Goal: Find specific page/section: Find specific page/section

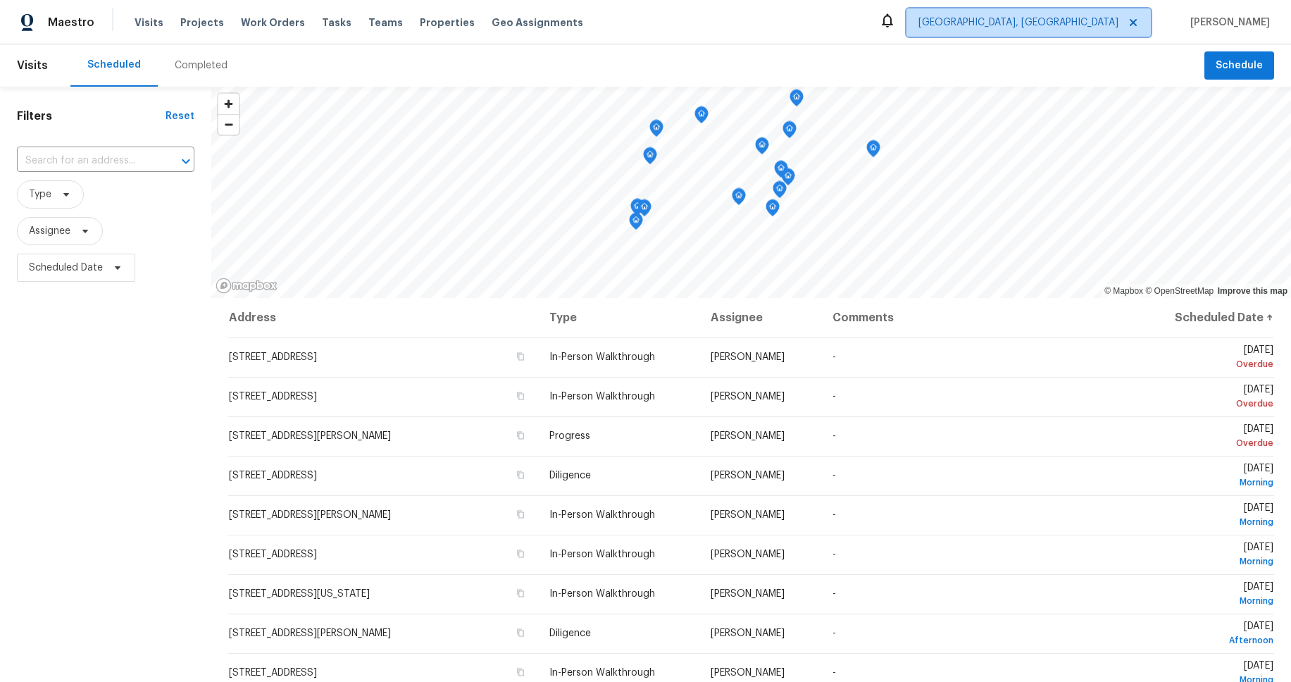
click at [1098, 31] on span "[GEOGRAPHIC_DATA], [GEOGRAPHIC_DATA]" at bounding box center [1029, 22] width 244 height 28
click at [933, 46] on div "Scheduled Completed" at bounding box center [637, 65] width 1134 height 42
click at [1110, 32] on span "[GEOGRAPHIC_DATA], [GEOGRAPHIC_DATA]" at bounding box center [1029, 22] width 244 height 28
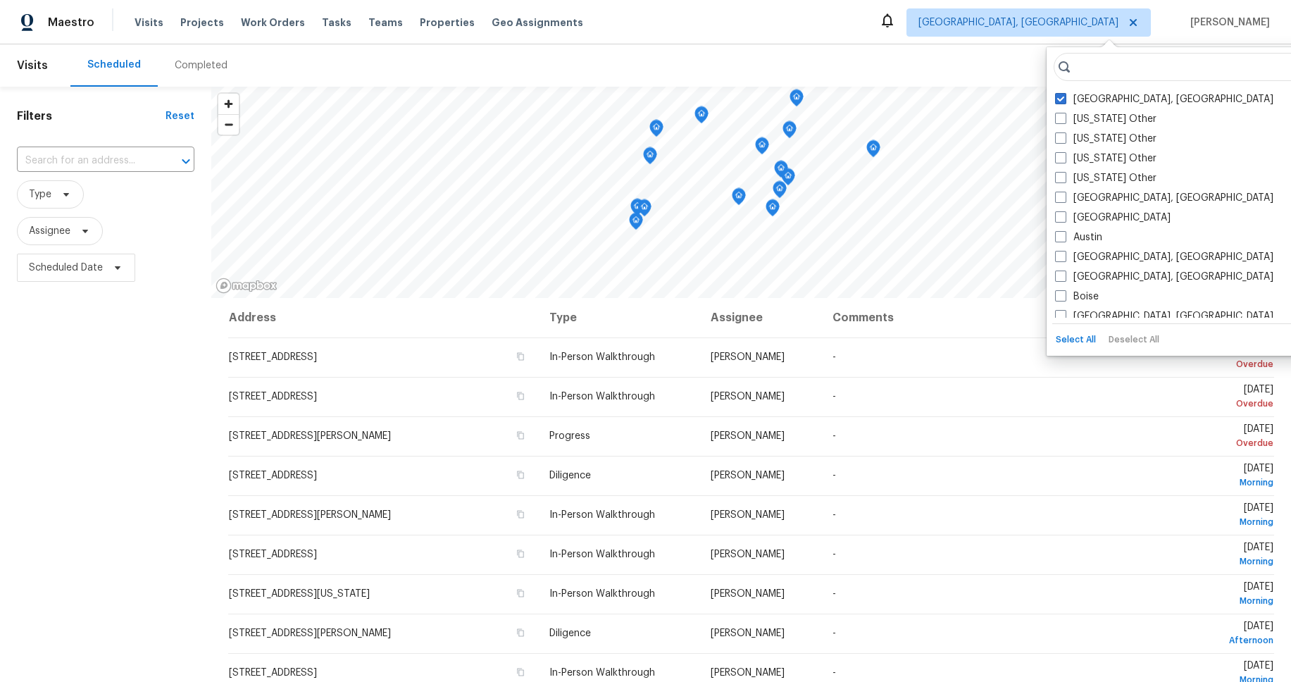
click at [991, 39] on div "Maestro Visits Projects Work Orders Tasks Teams Properties Geo Assignments [GEO…" at bounding box center [645, 22] width 1291 height 44
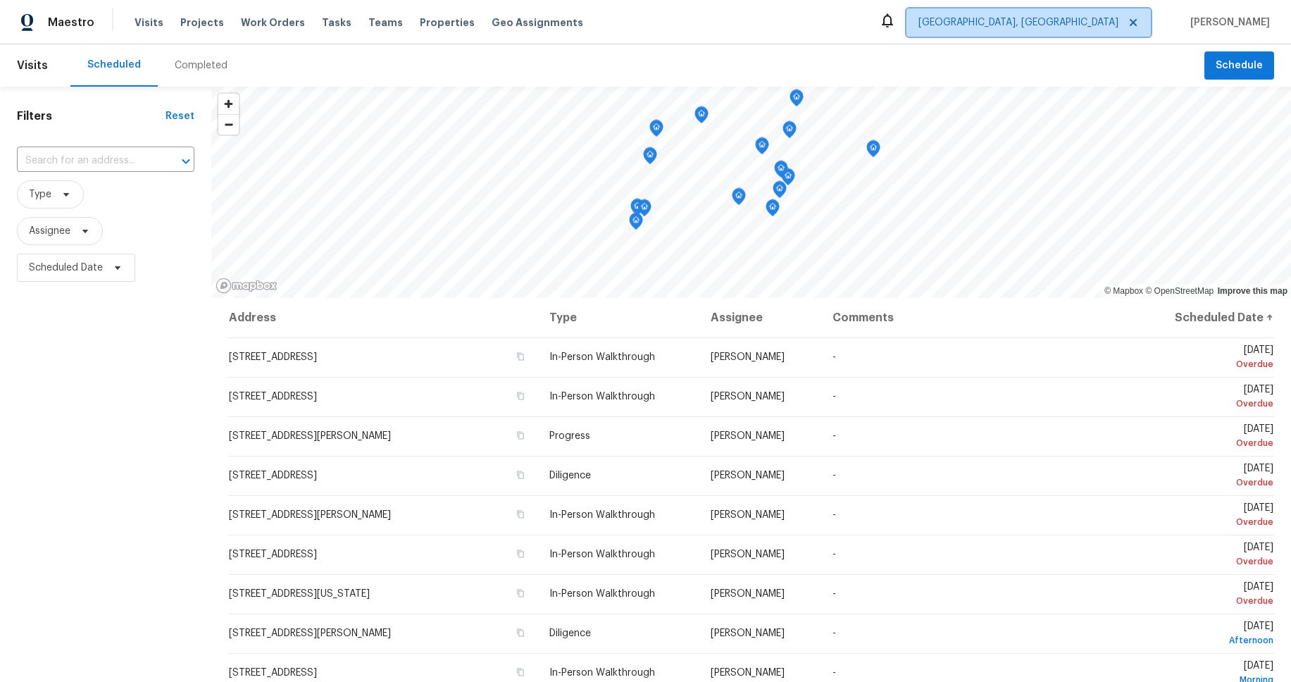
click at [1074, 26] on span "[GEOGRAPHIC_DATA], [GEOGRAPHIC_DATA]" at bounding box center [1019, 22] width 200 height 14
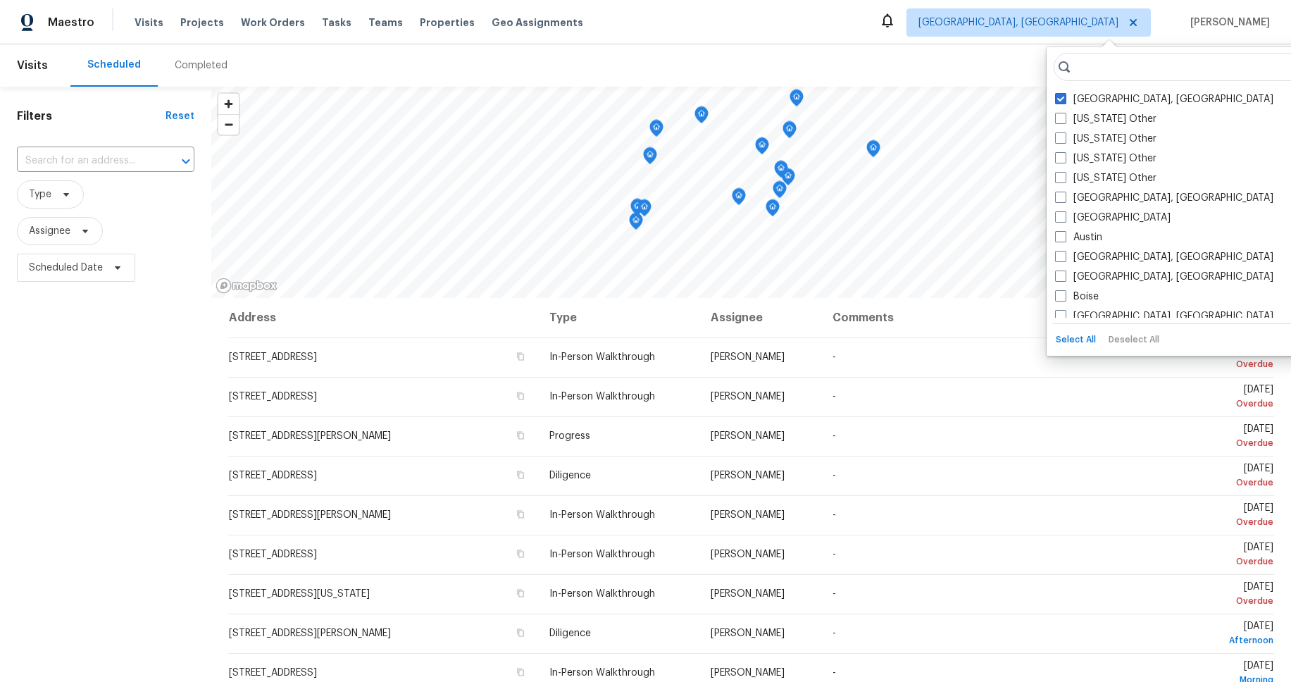
click at [1100, 69] on input "search" at bounding box center [1193, 67] width 278 height 28
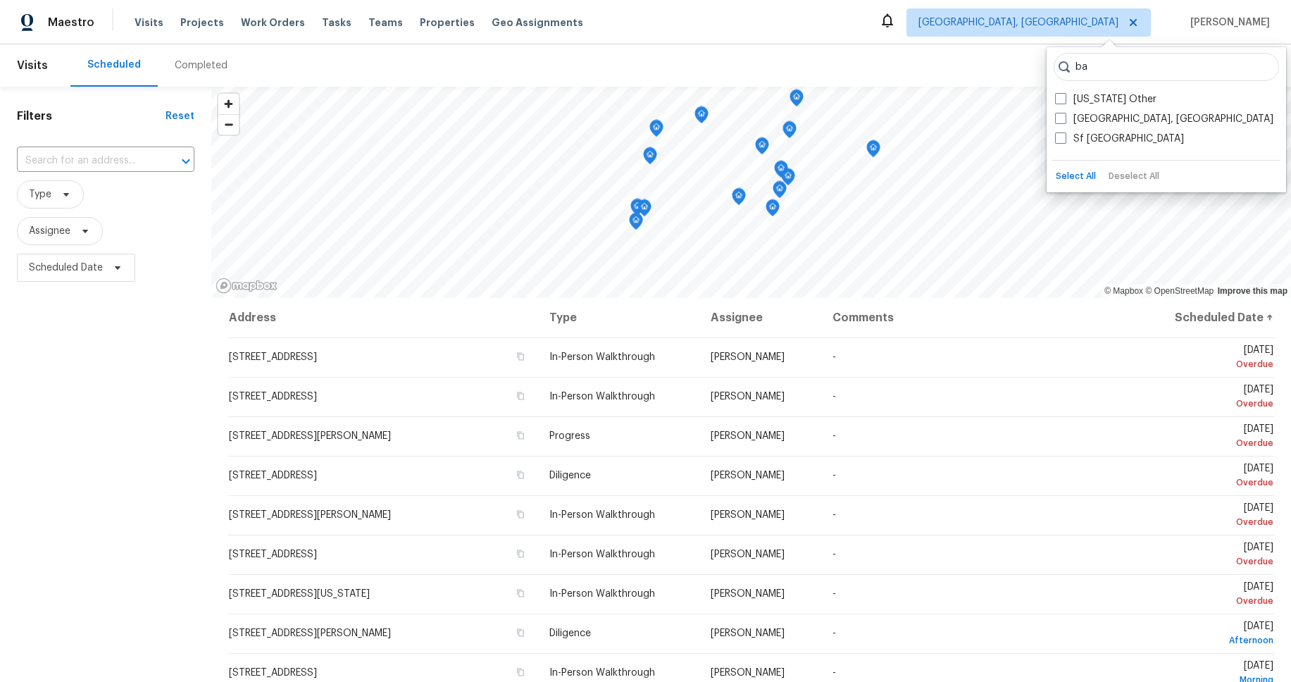
type input "ba"
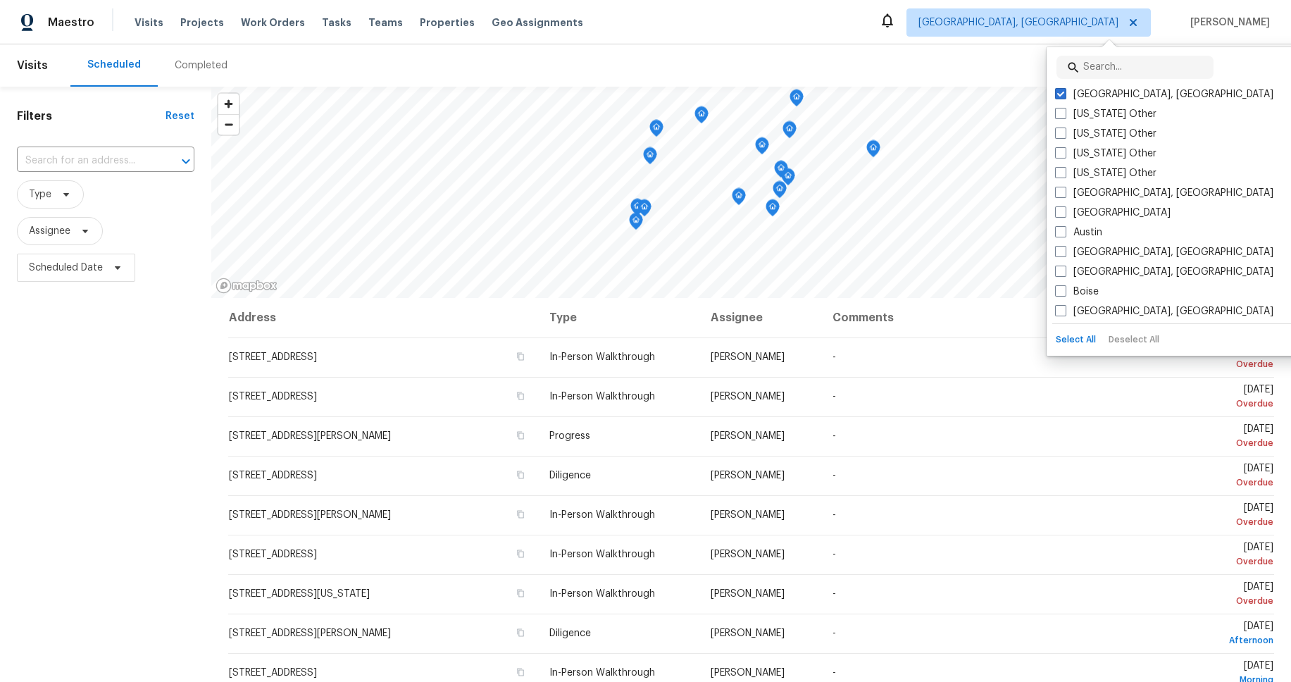
click at [1016, 49] on div "Scheduled Completed" at bounding box center [637, 65] width 1134 height 42
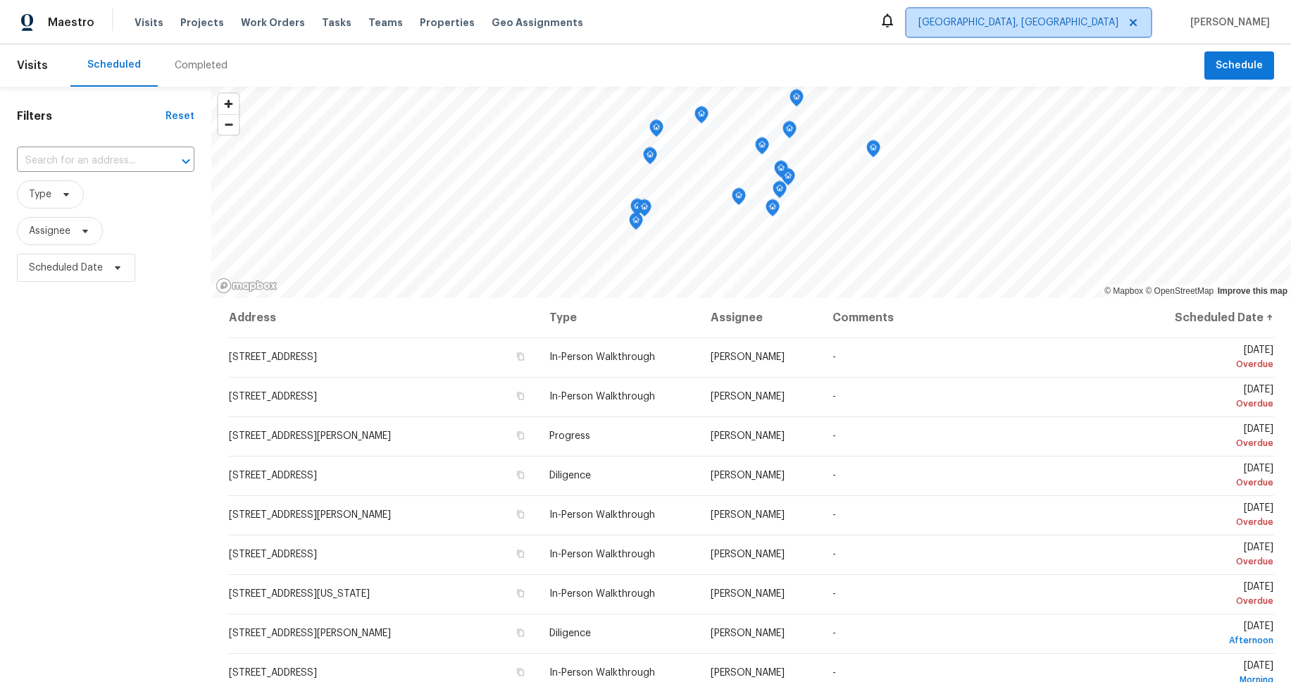
click at [1075, 35] on span "[GEOGRAPHIC_DATA], [GEOGRAPHIC_DATA]" at bounding box center [1029, 22] width 244 height 28
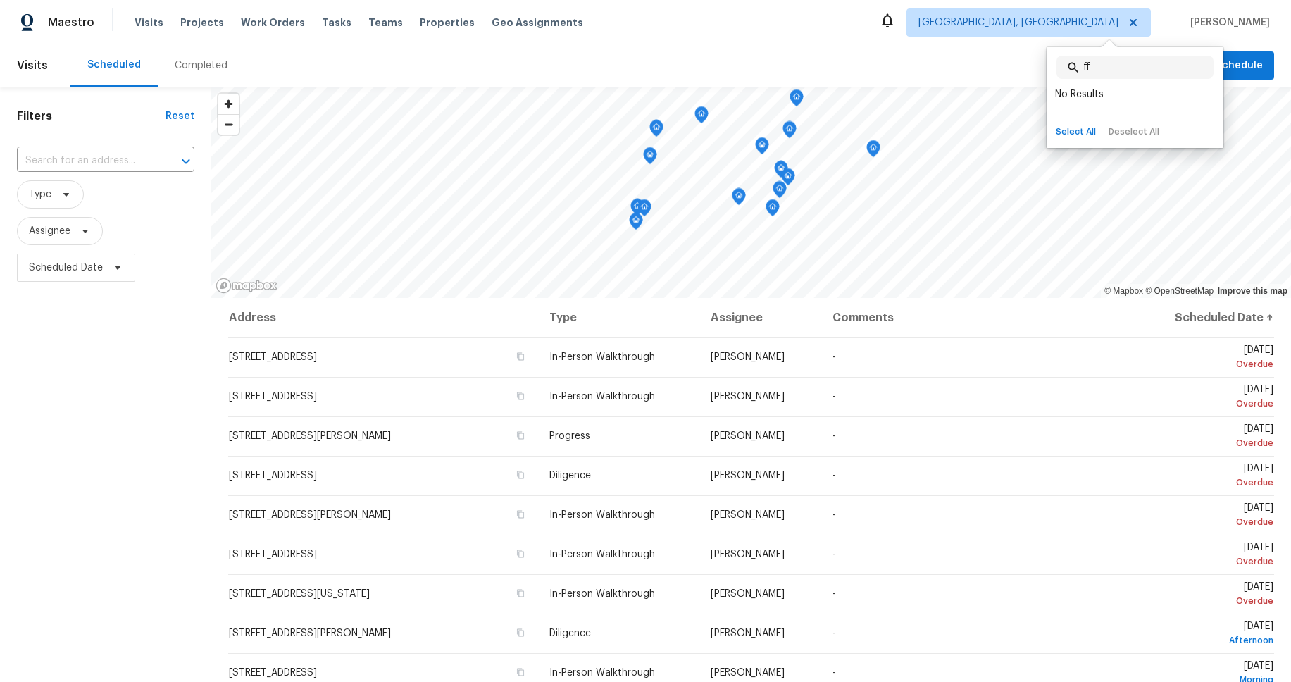
type input "f"
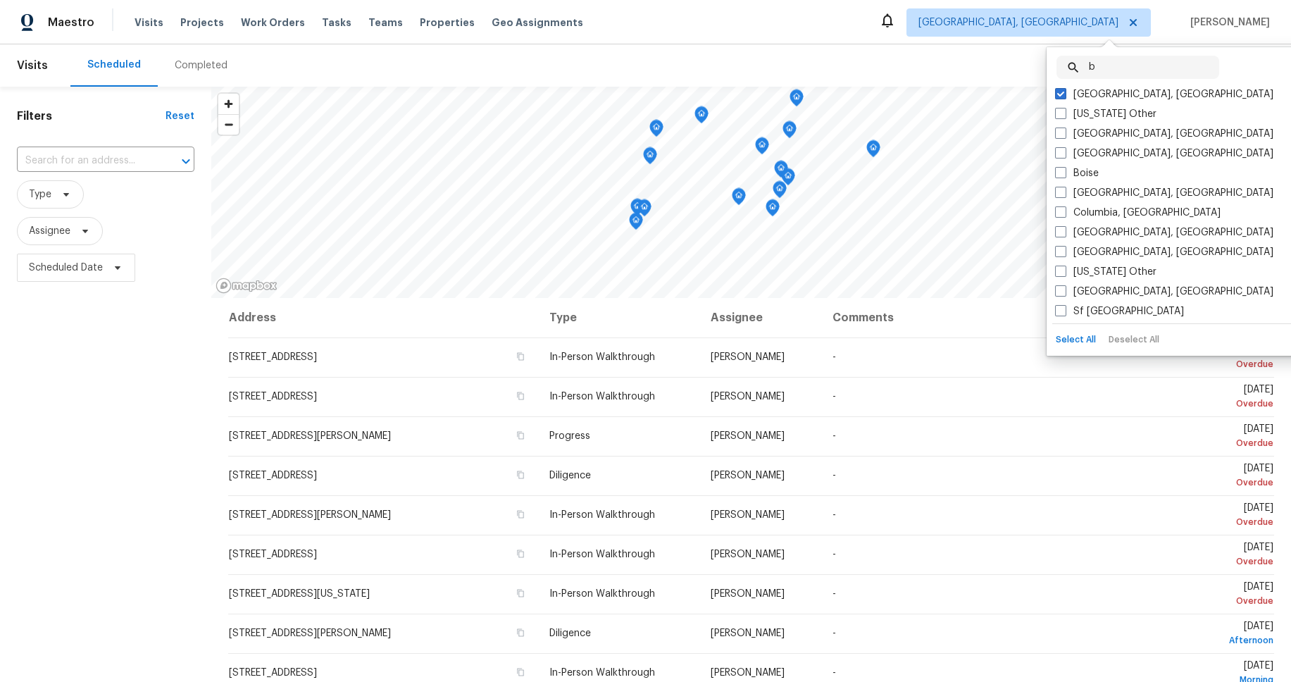
type input "ba"
